Goal: Information Seeking & Learning: Learn about a topic

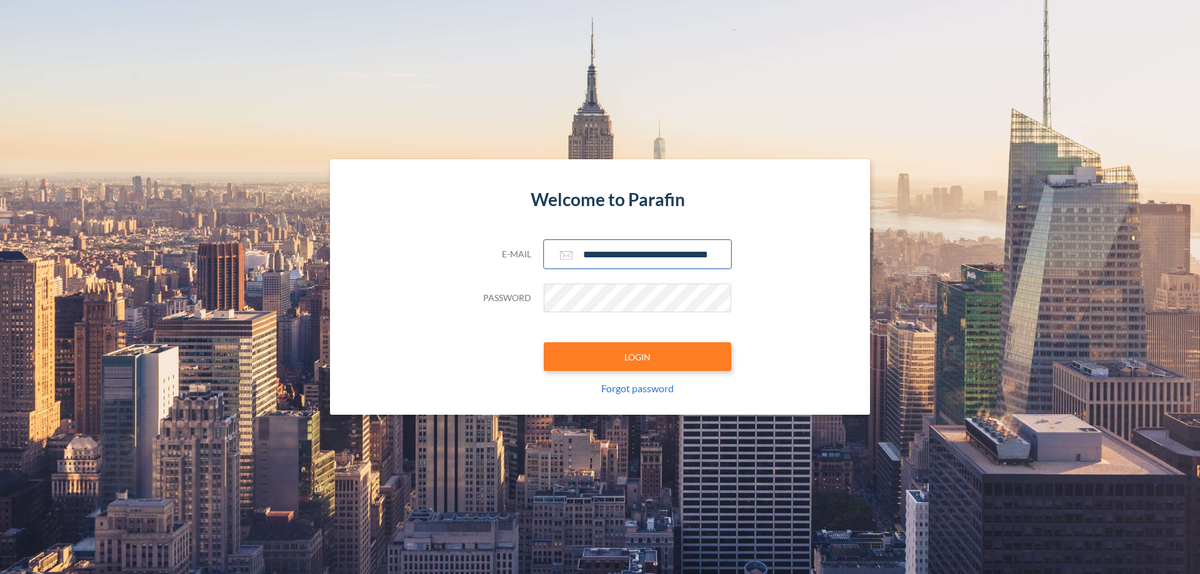
type input "**********"
click at [637, 357] on button "LOGIN" at bounding box center [637, 356] width 187 height 29
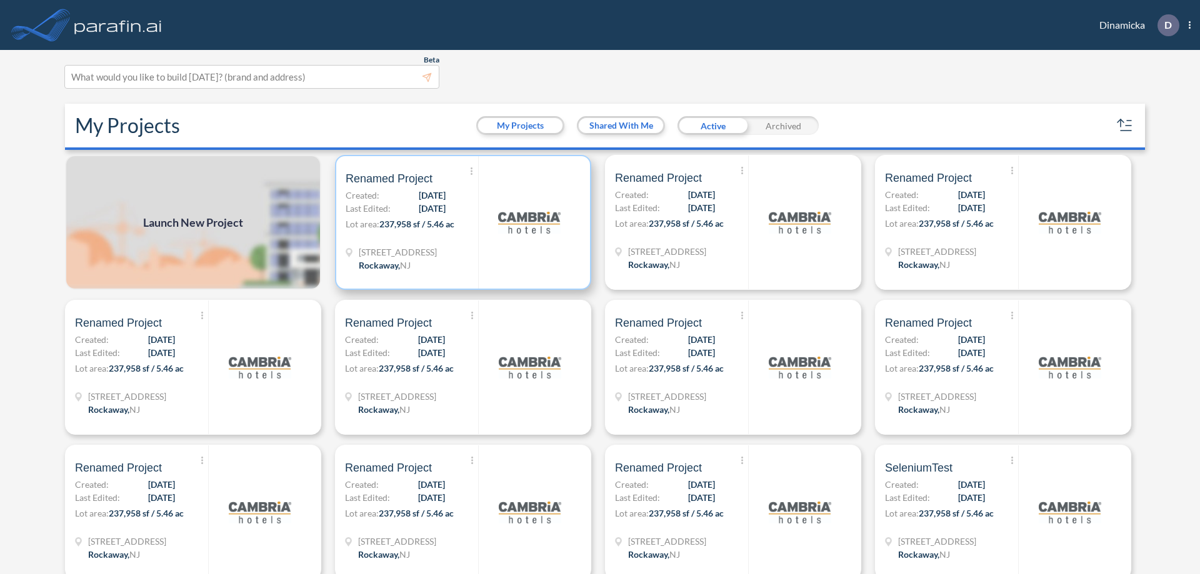
scroll to position [3, 0]
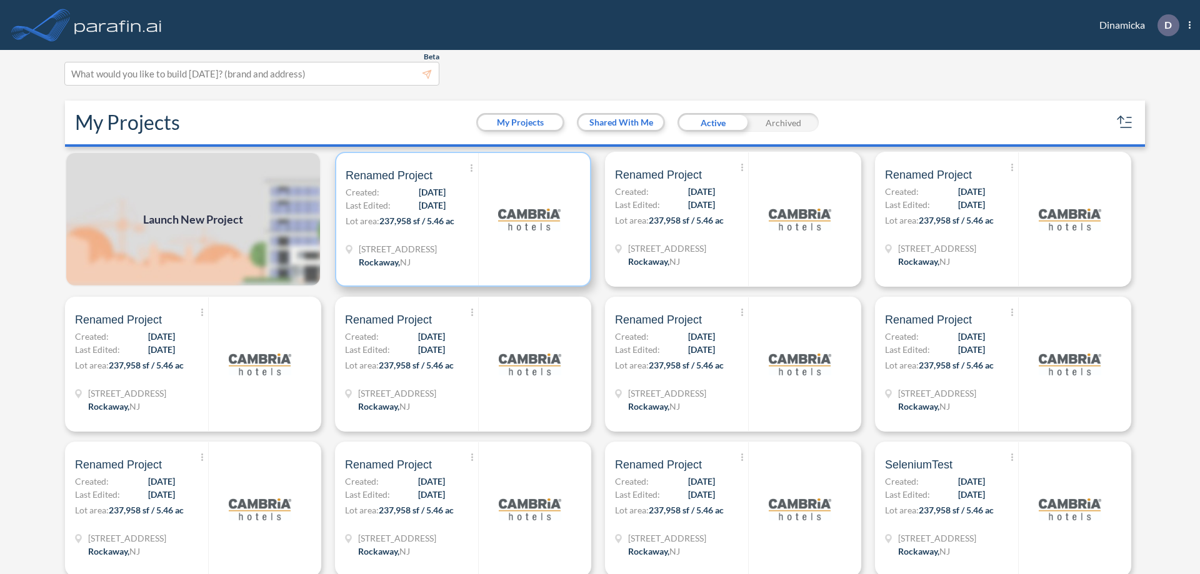
click at [461, 219] on p "Lot area: 237,958 sf / 5.46 ac" at bounding box center [412, 223] width 132 height 18
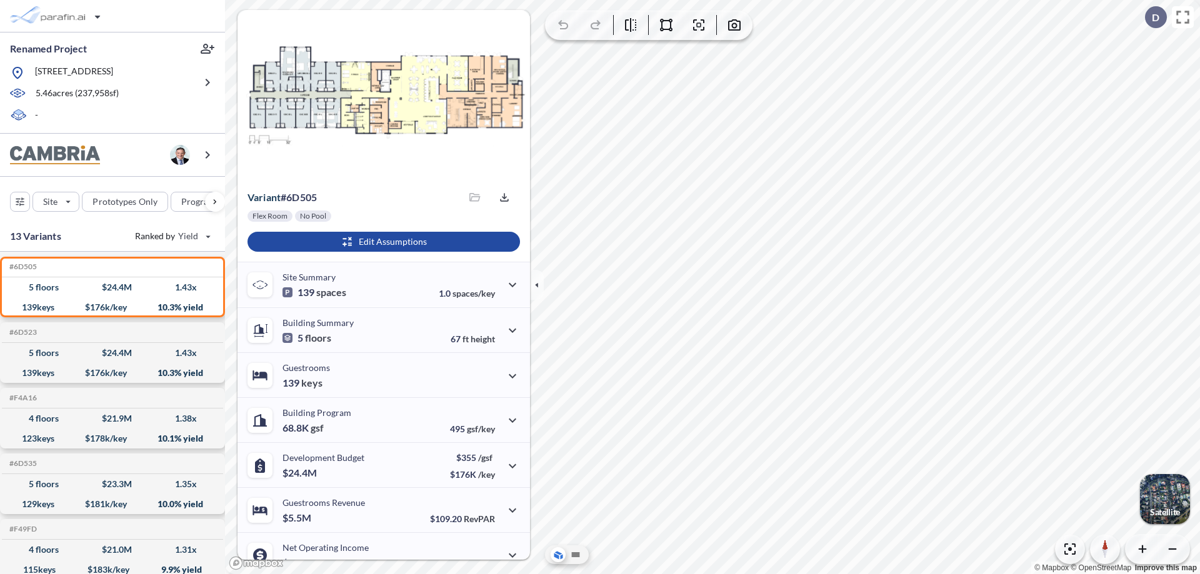
scroll to position [63, 0]
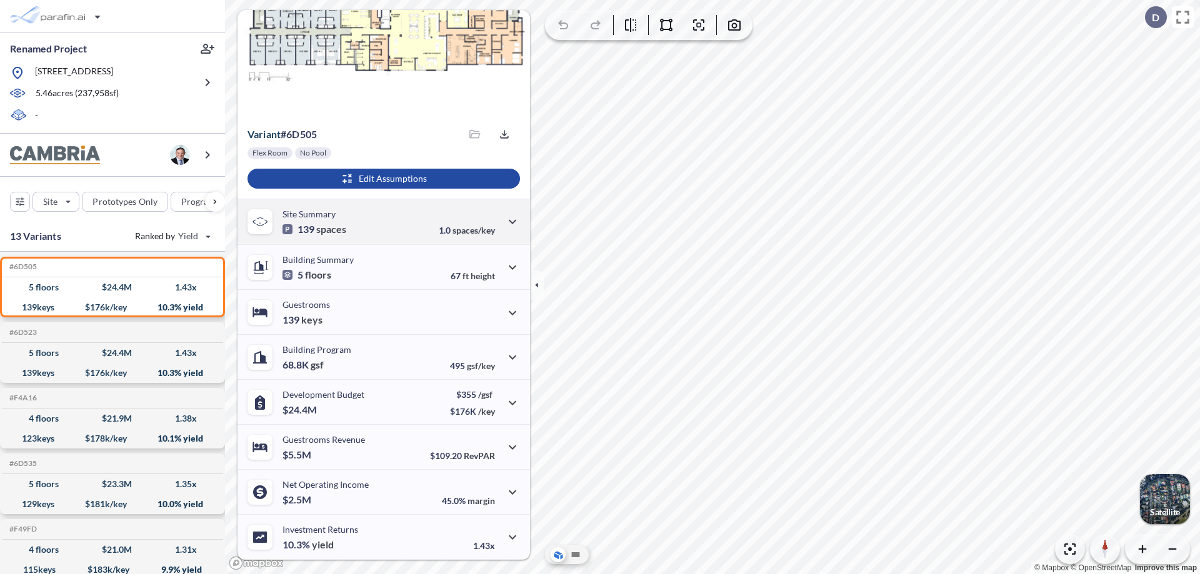
click at [382, 221] on div "Site Summary 139 spaces 1.0 spaces/key" at bounding box center [383, 221] width 292 height 45
